Goal: Check status: Check status

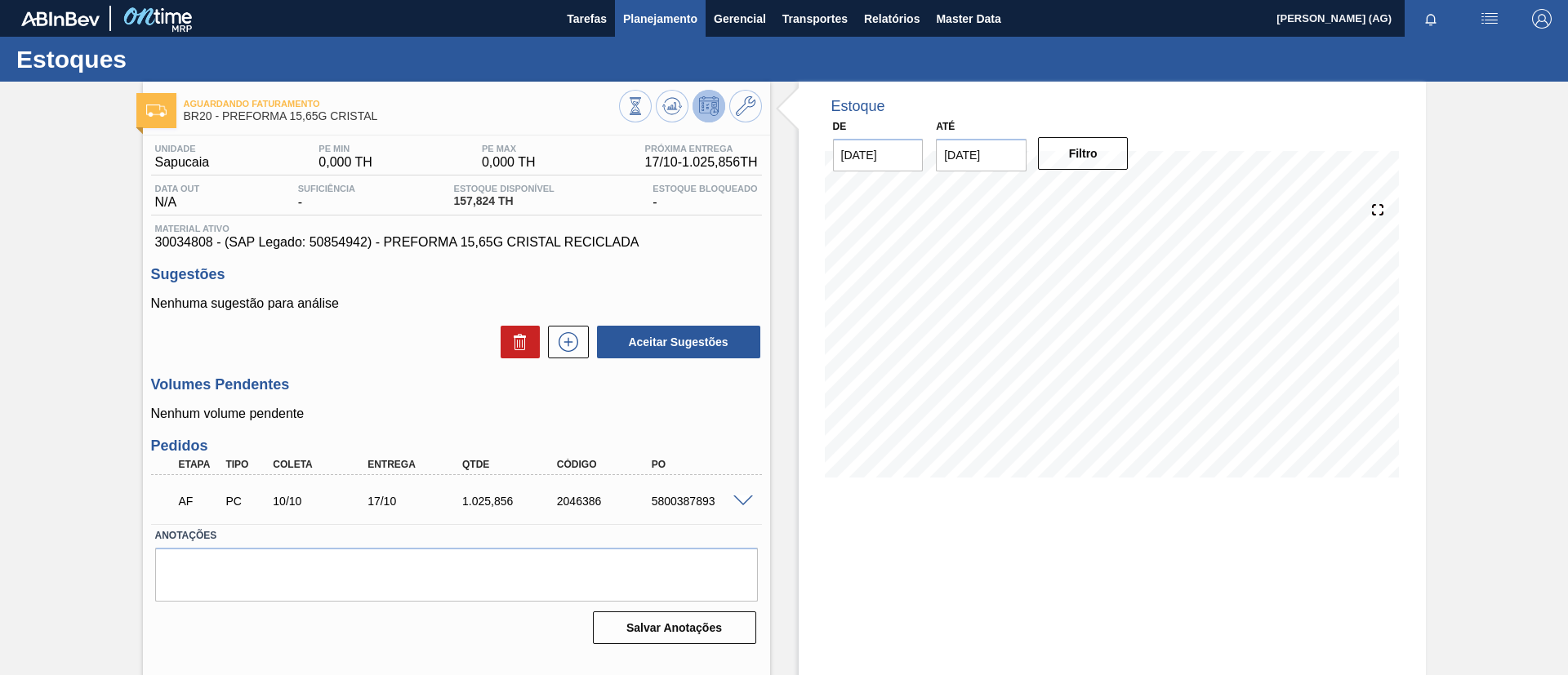
click at [651, 22] on span "Planejamento" at bounding box center [660, 19] width 74 height 20
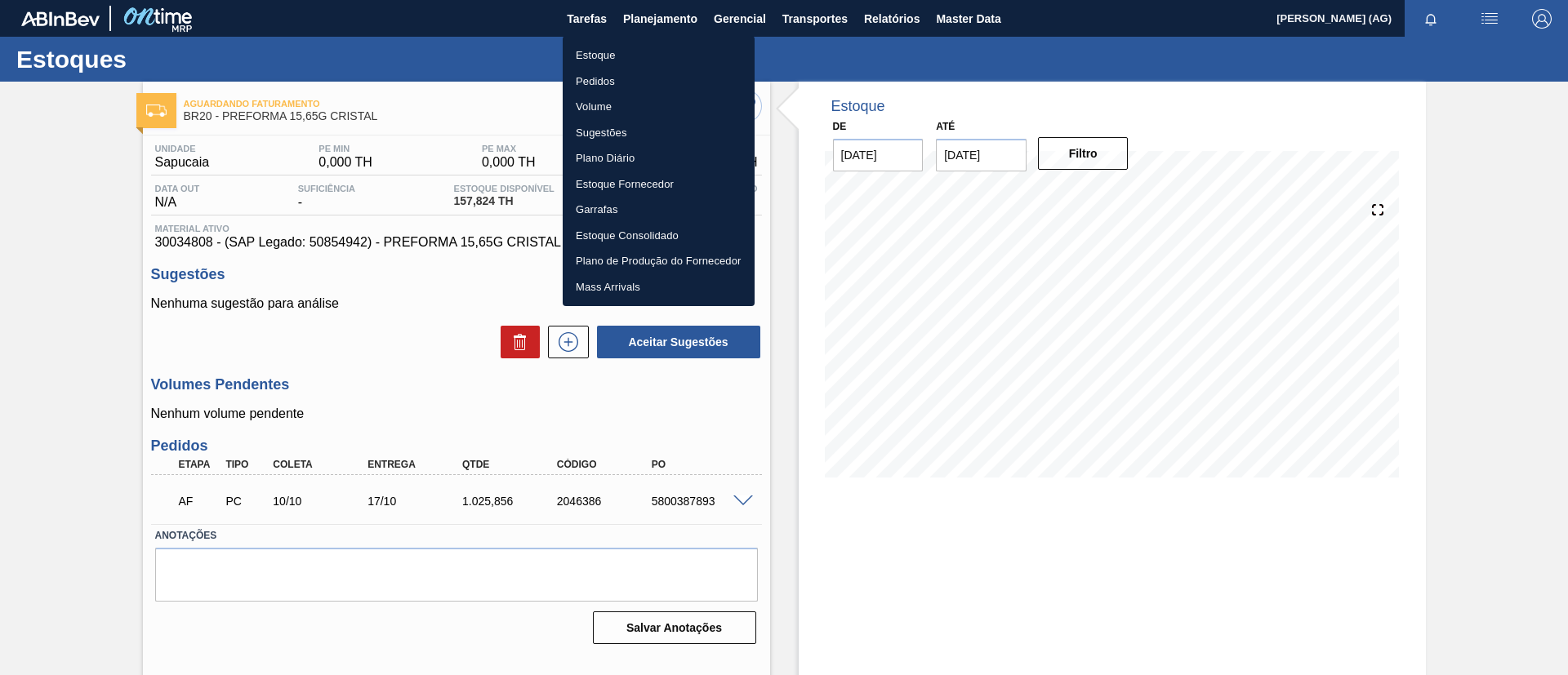
click at [618, 54] on li "Estoque" at bounding box center [659, 56] width 192 height 26
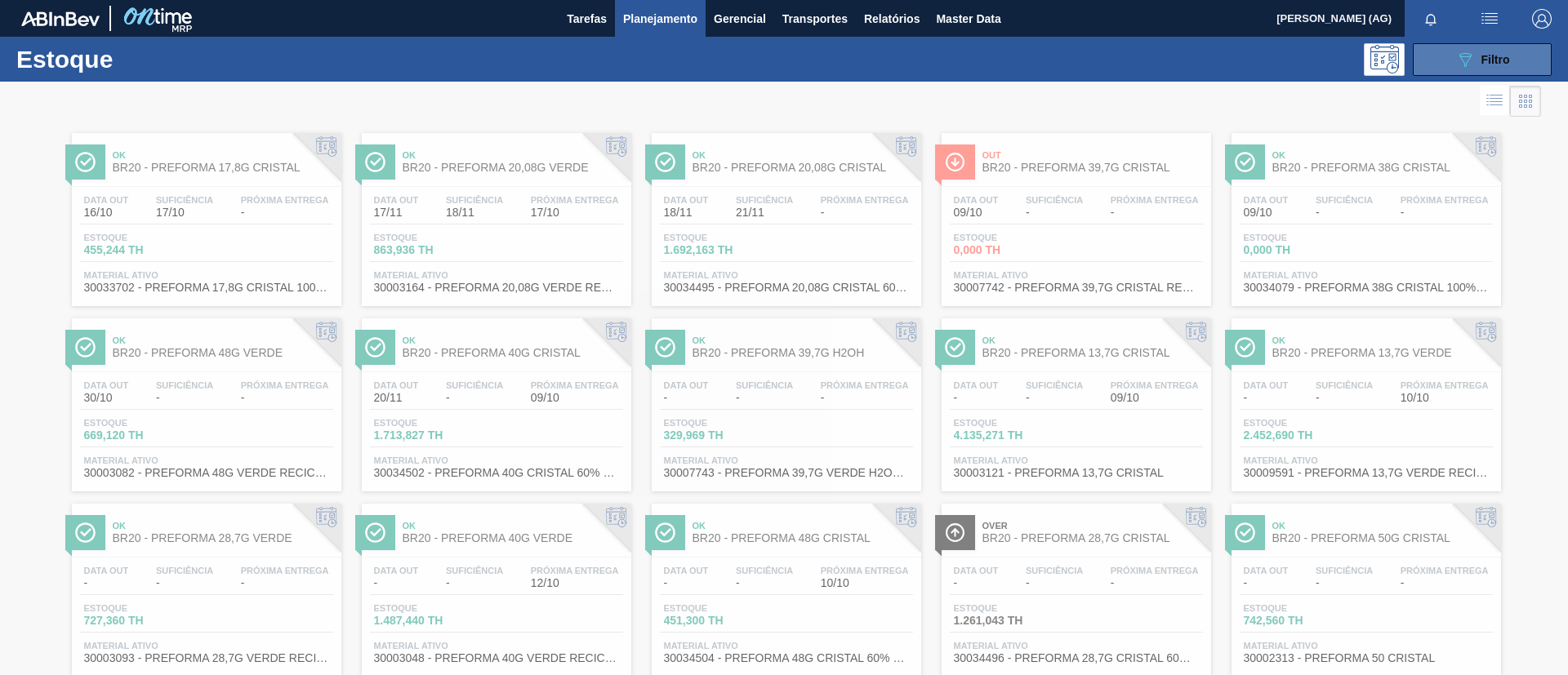
click at [1483, 54] on span "Filtro" at bounding box center [1496, 59] width 29 height 13
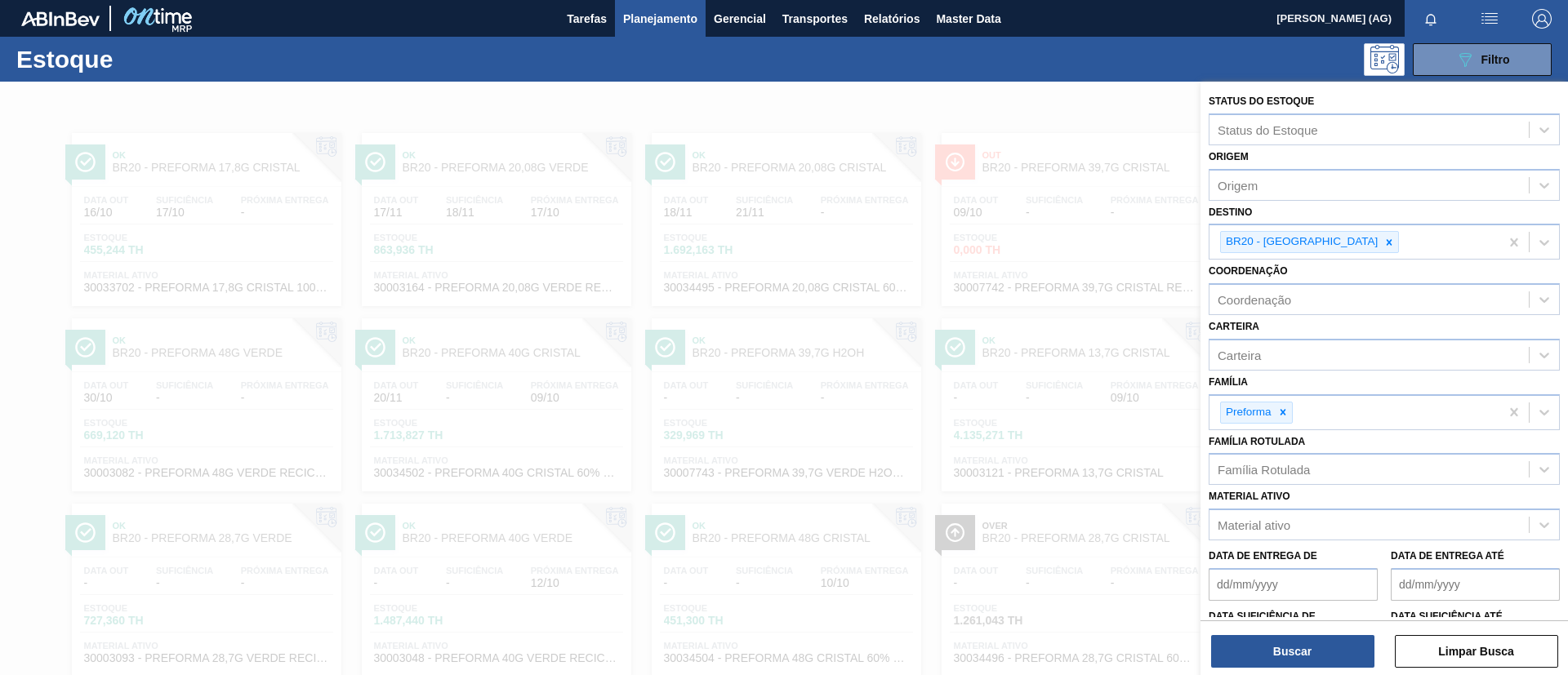
click at [773, 104] on div at bounding box center [784, 418] width 1568 height 675
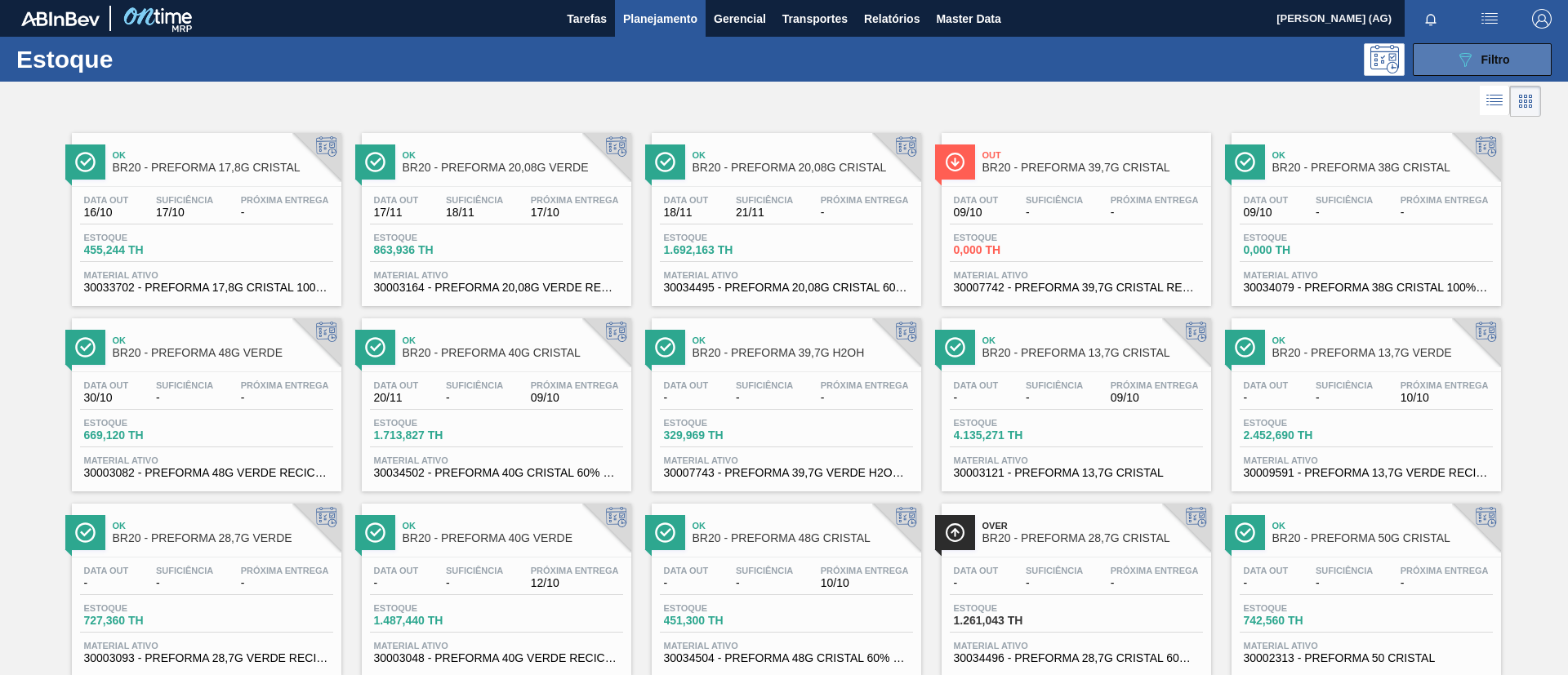
click at [1483, 65] on div "089F7B8B-B2A5-4AFE-B5C0-19BA573D28AC Filtro" at bounding box center [1482, 59] width 55 height 20
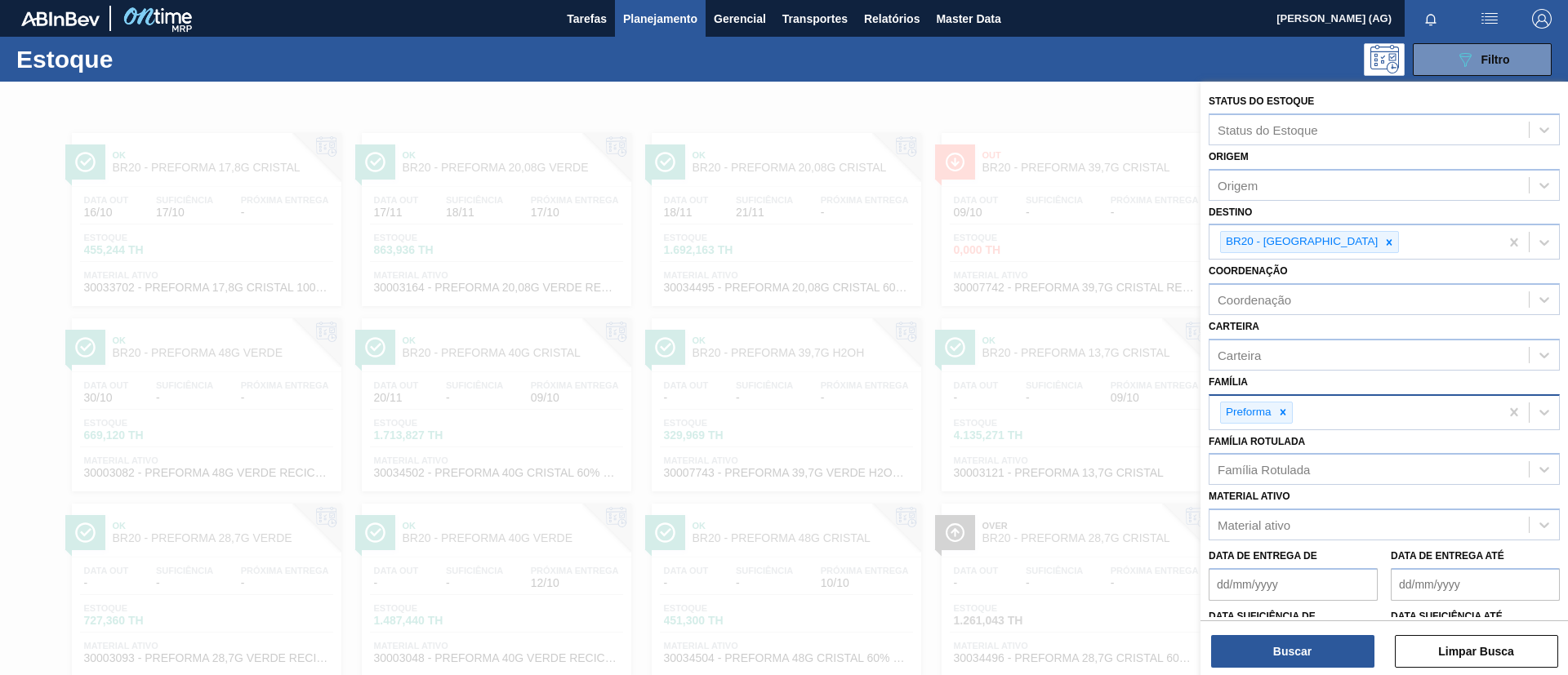
click at [1286, 418] on div at bounding box center [1283, 412] width 18 height 21
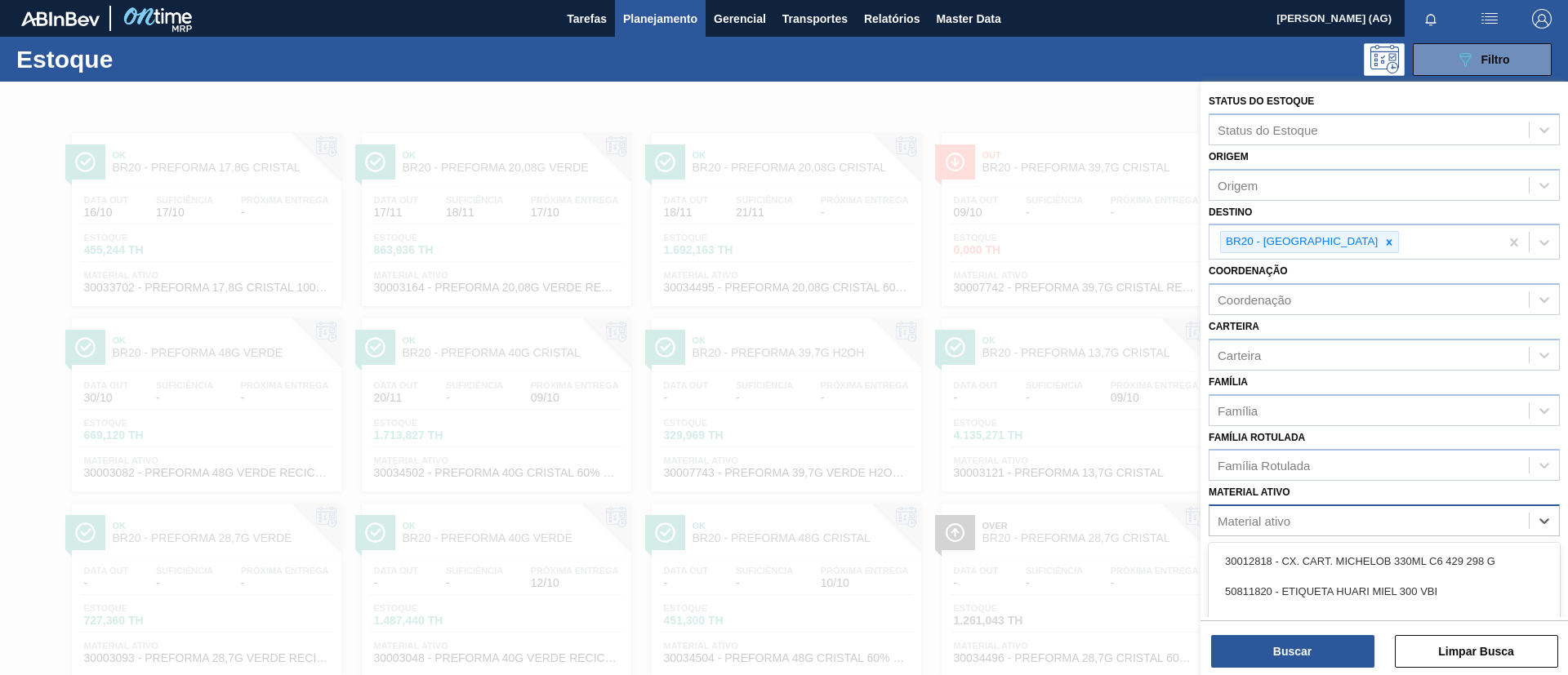
click at [1280, 514] on div "Material ativo" at bounding box center [1254, 521] width 72 height 14
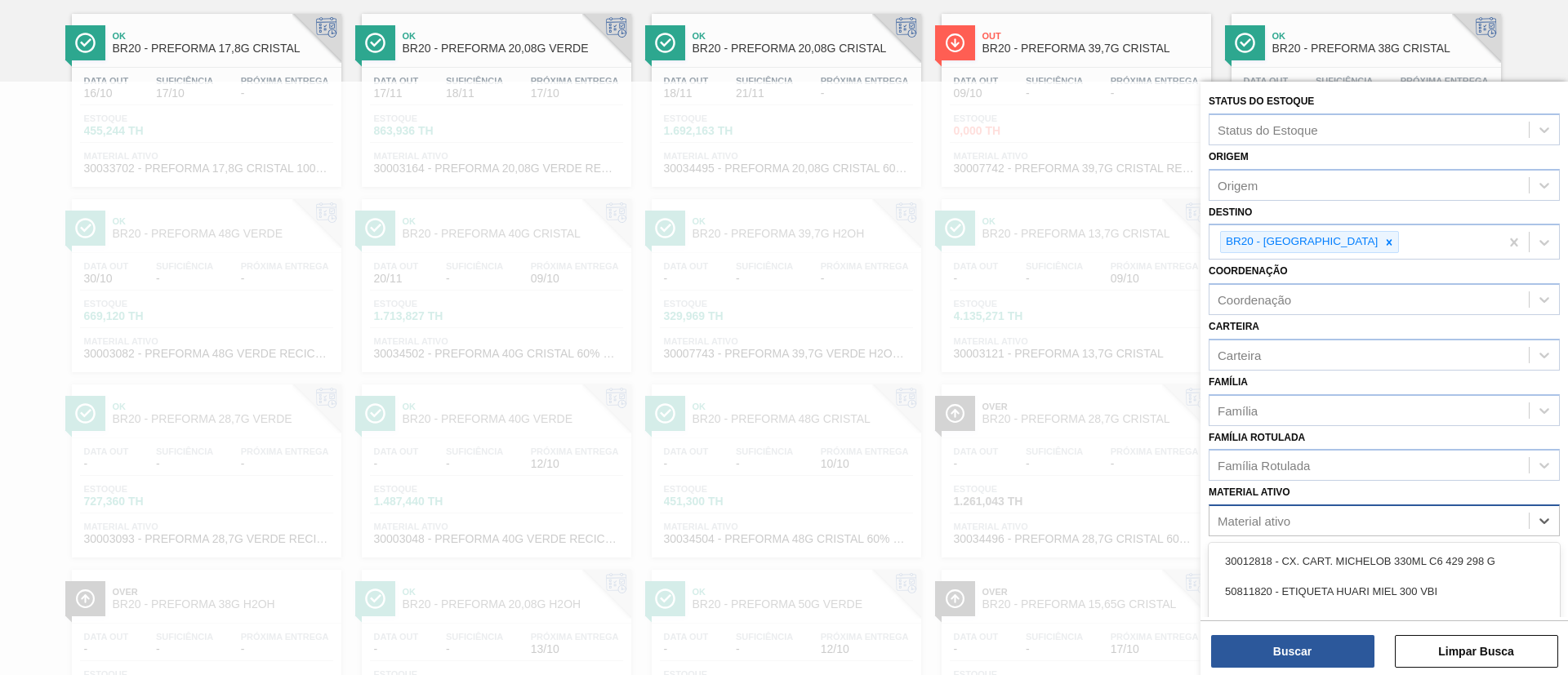
paste ativo "30009591"
type ativo "30009591"
click at [1280, 577] on div "30009591 - PREFORMA 13,7G VERDE RECICLADA" at bounding box center [1385, 561] width 351 height 37
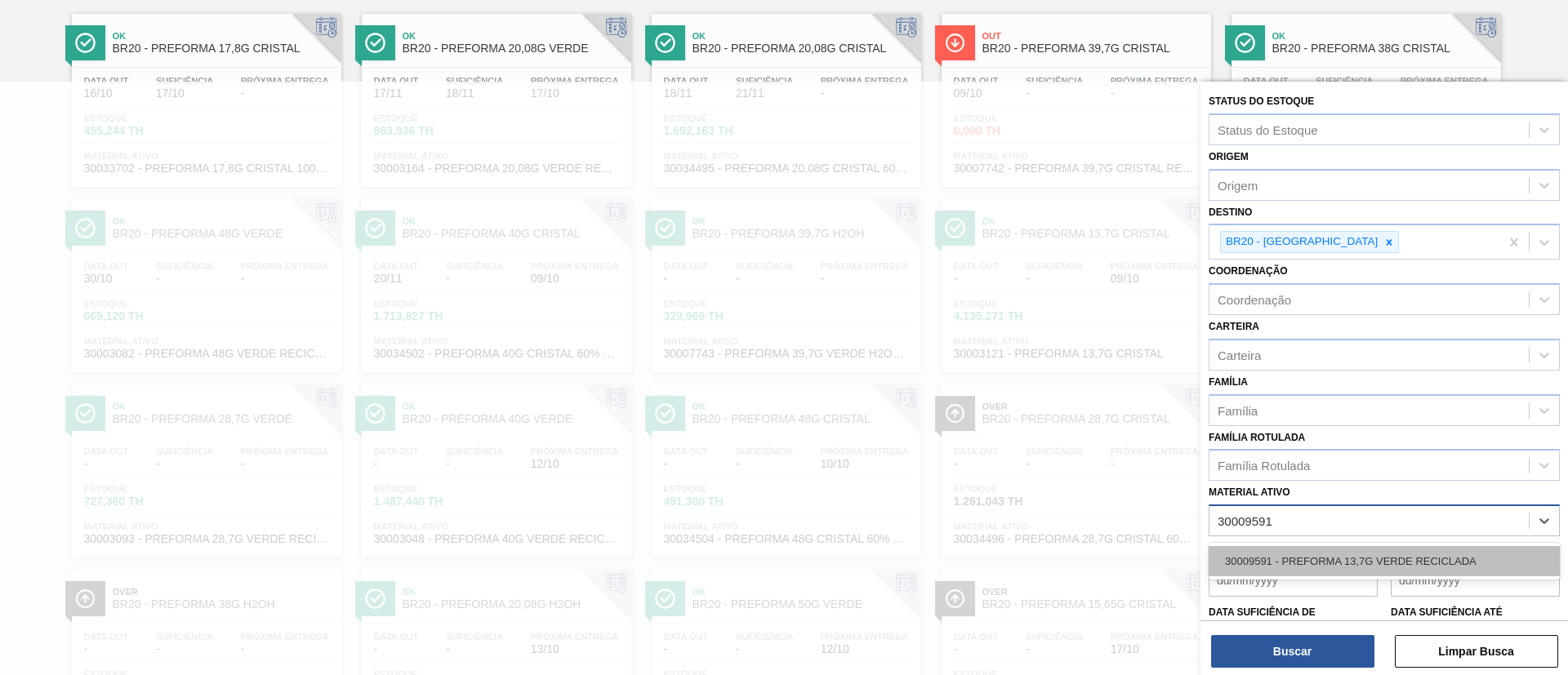
click at [1280, 564] on div "30009591 - PREFORMA 13,7G VERDE RECICLADA" at bounding box center [1385, 561] width 351 height 30
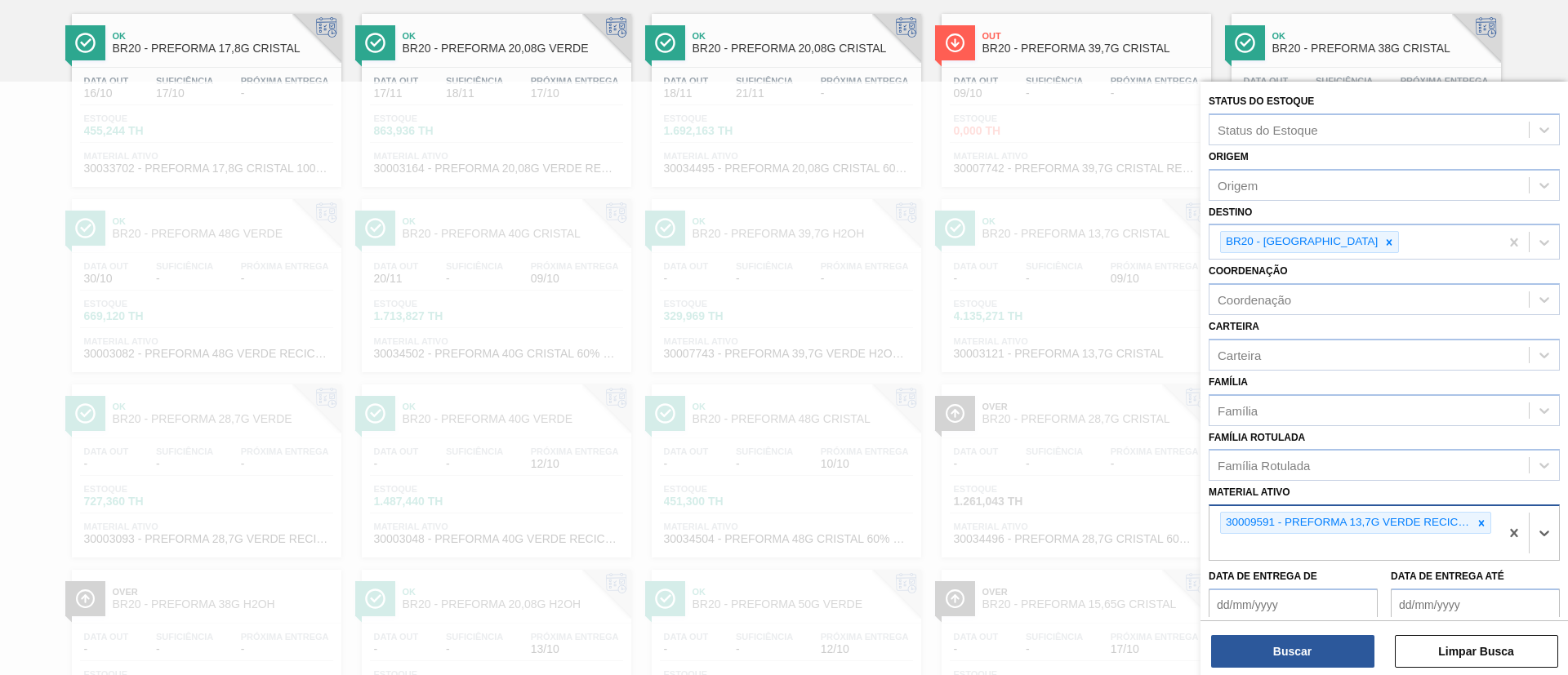
click at [1337, 671] on div "Status do Estoque Status do Estoque Origem Origem Destino BR20 - Sapucaia Coord…" at bounding box center [1384, 380] width 368 height 597
click at [1322, 654] on button "Buscar" at bounding box center [1292, 651] width 164 height 33
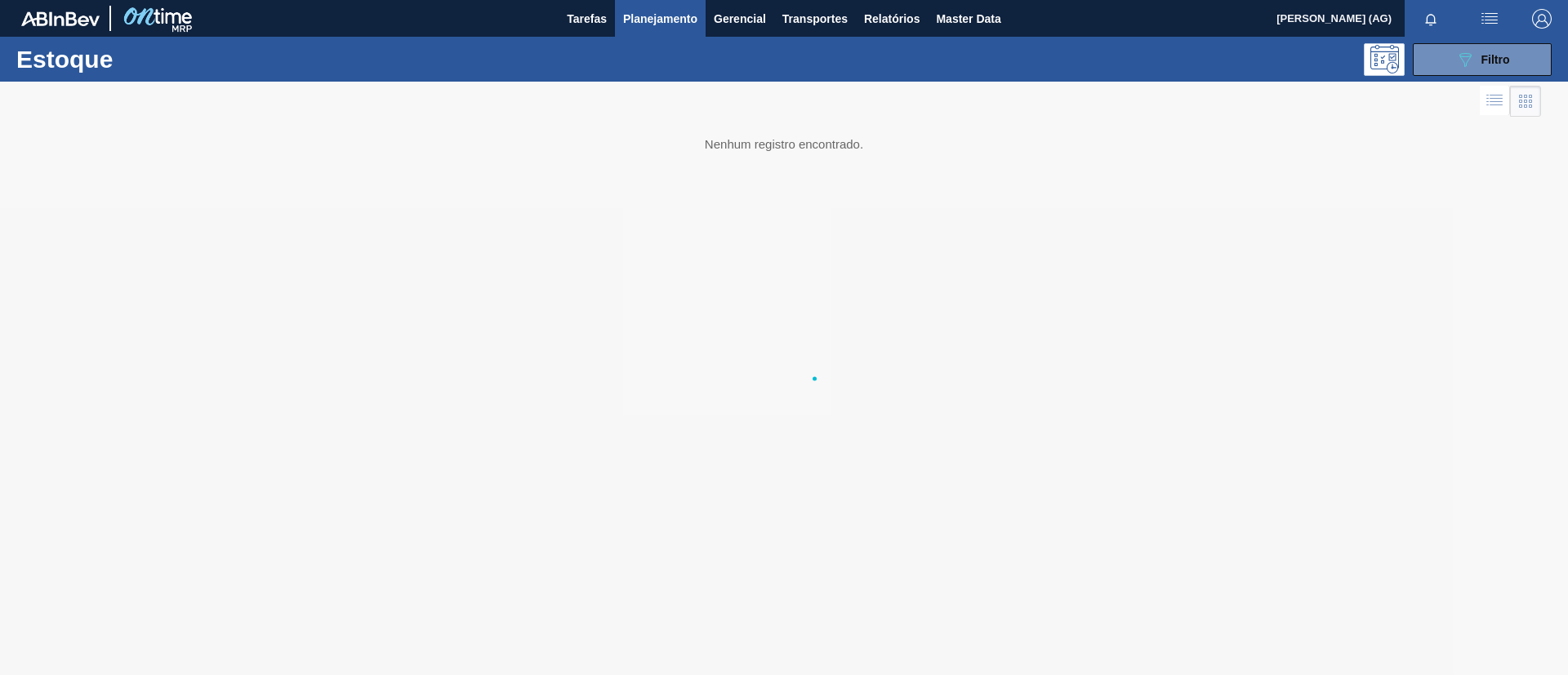
scroll to position [0, 0]
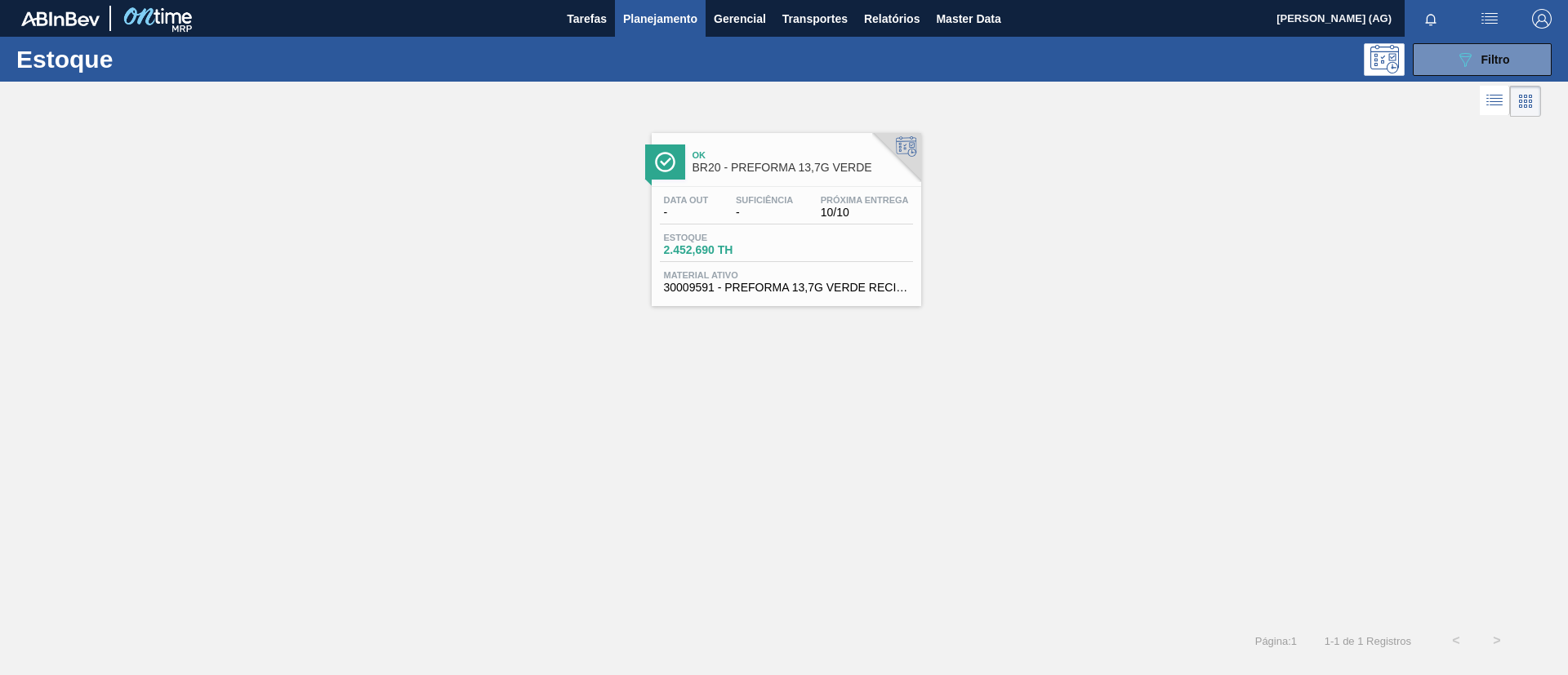
click at [673, 180] on div "Ok BR20 - PREFORMA 13,7G VERDE Data out - Suficiência - Próxima Entrega 10/10 E…" at bounding box center [787, 219] width 270 height 173
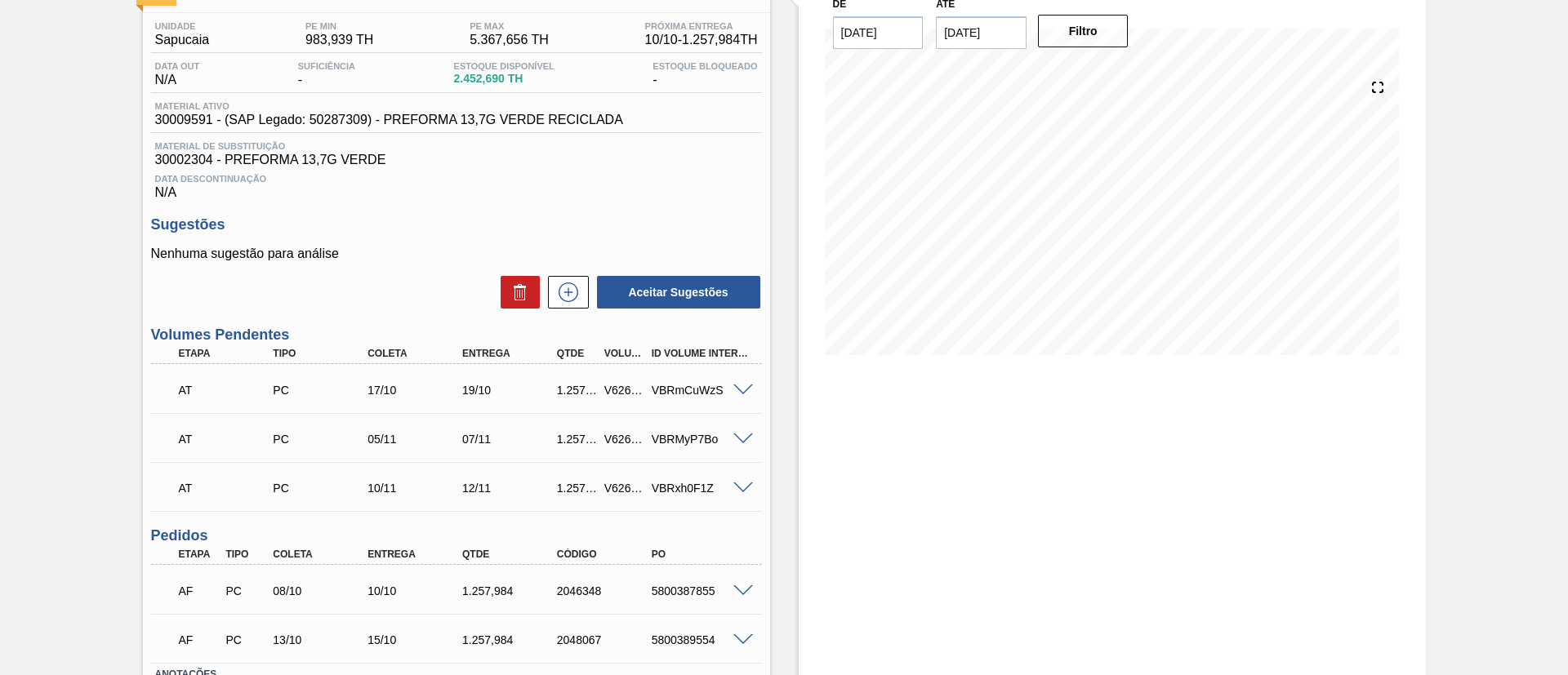
scroll to position [244, 0]
